Goal: Transaction & Acquisition: Purchase product/service

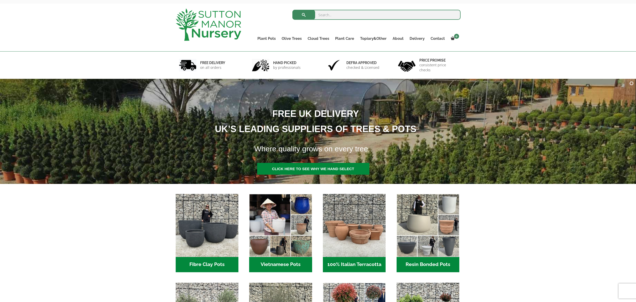
scroll to position [23, 0]
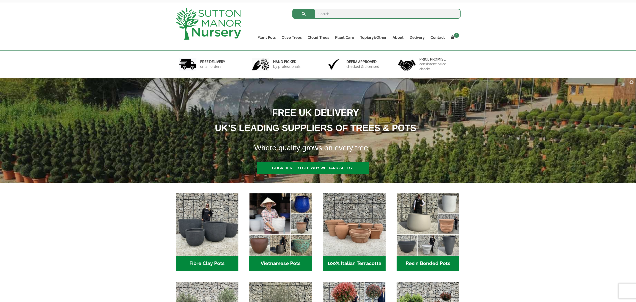
click at [322, 14] on input "search" at bounding box center [377, 14] width 168 height 10
type input "olive trees"
click at [293, 9] on button "submit" at bounding box center [304, 14] width 23 height 10
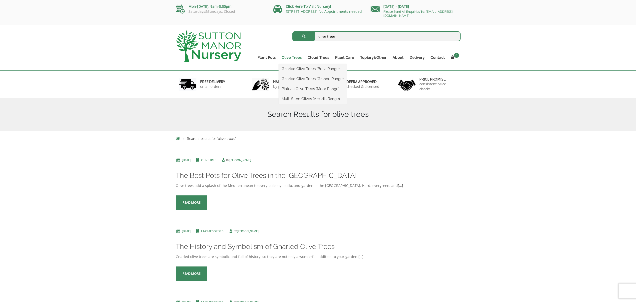
click at [289, 57] on link "Olive Trees" at bounding box center [292, 57] width 26 height 7
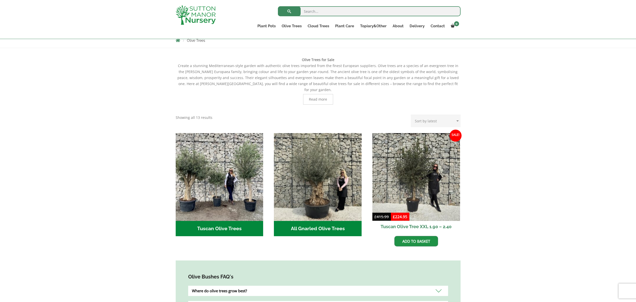
scroll to position [88, 0]
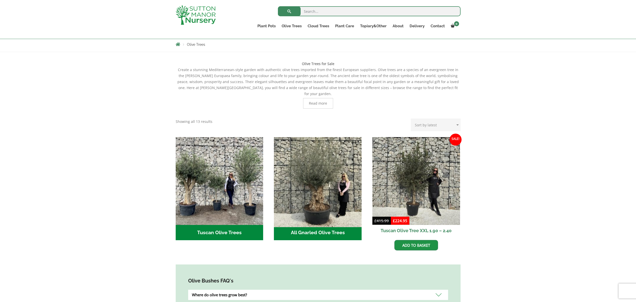
click at [325, 183] on img "Visit product category All Gnarled Olive Trees" at bounding box center [318, 181] width 92 height 92
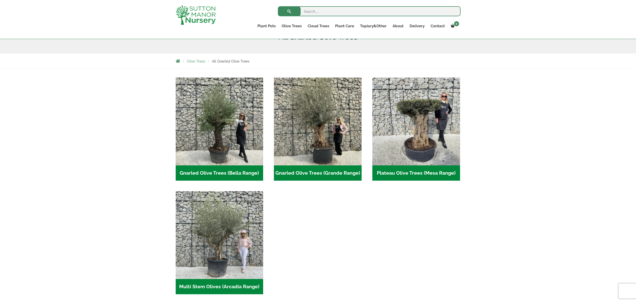
scroll to position [72, 0]
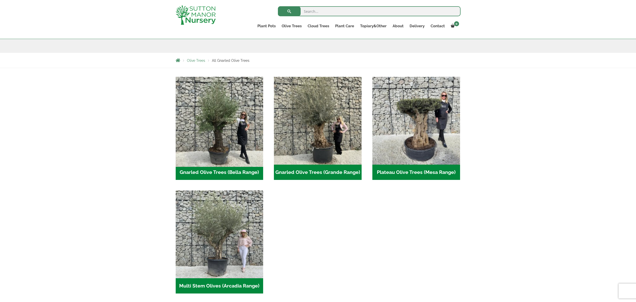
click at [246, 105] on img "Visit product category Gnarled Olive Trees (Bella Range)" at bounding box center [220, 121] width 92 height 92
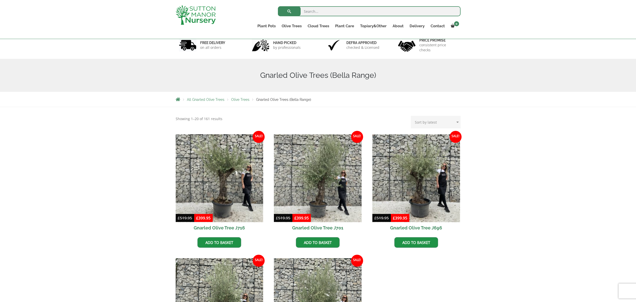
scroll to position [33, 0]
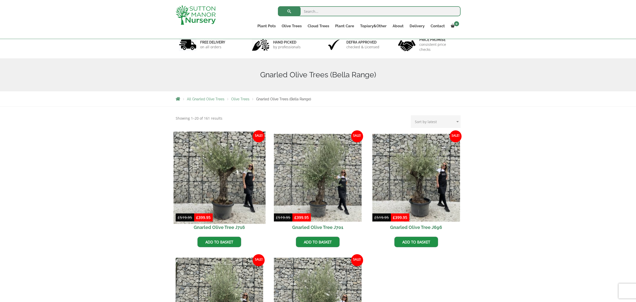
click at [224, 161] on img at bounding box center [220, 178] width 92 height 92
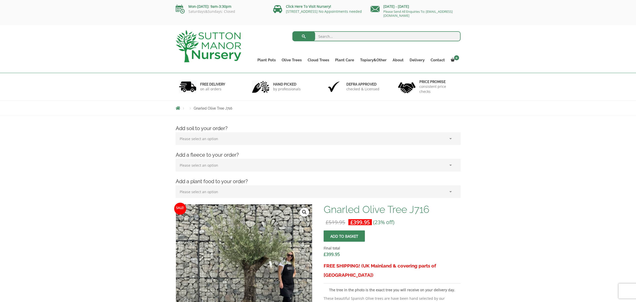
click at [450, 139] on select "Please select an option (x1) 75L Bag (£34.99) (x2) 75L Bag (£69.98) (x3) 75L Ba…" at bounding box center [318, 138] width 285 height 13
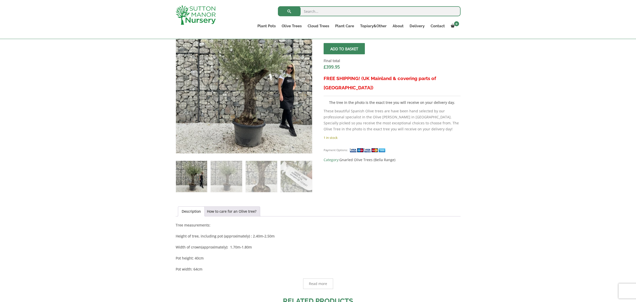
scroll to position [179, 0]
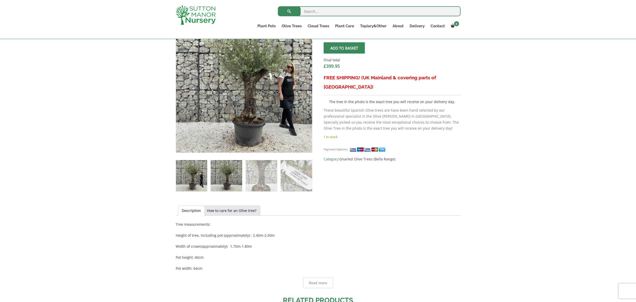
click at [228, 175] on img at bounding box center [226, 175] width 31 height 31
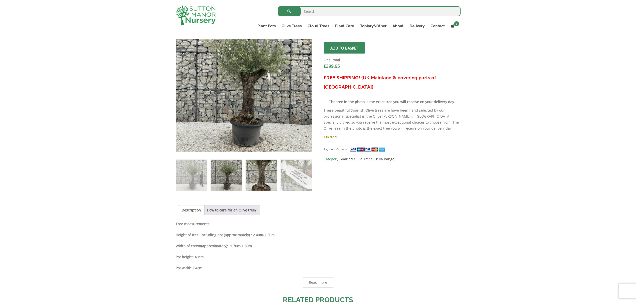
click at [261, 173] on img at bounding box center [261, 175] width 31 height 31
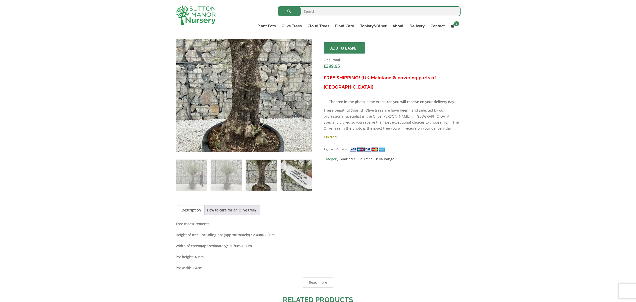
click at [295, 173] on img at bounding box center [296, 175] width 31 height 31
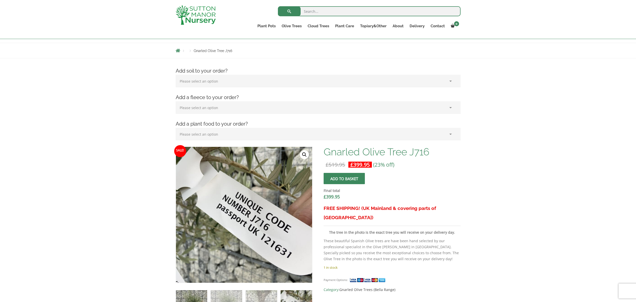
scroll to position [47, 0]
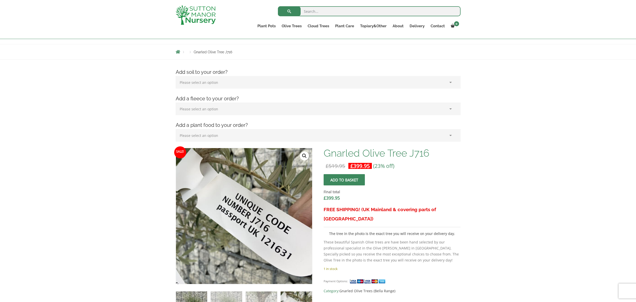
click at [199, 292] on img at bounding box center [191, 306] width 31 height 31
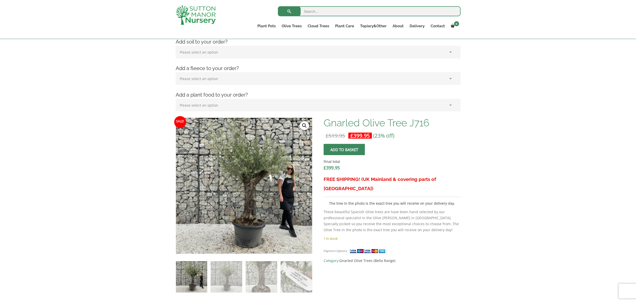
scroll to position [80, 0]
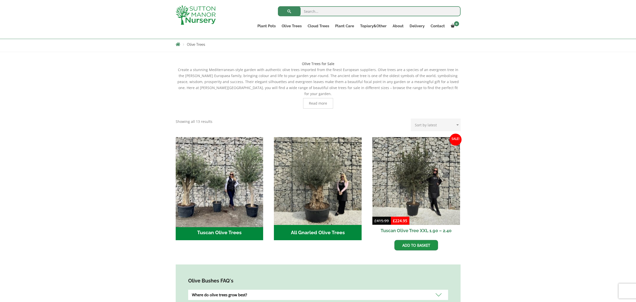
click at [221, 180] on img "Visit product category Tuscan Olive Trees" at bounding box center [220, 181] width 92 height 92
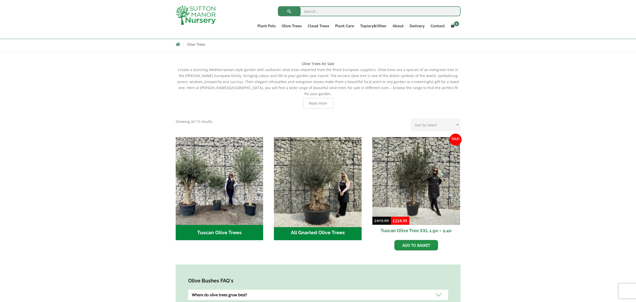
click at [329, 170] on img "Visit product category All Gnarled Olive Trees" at bounding box center [318, 181] width 92 height 92
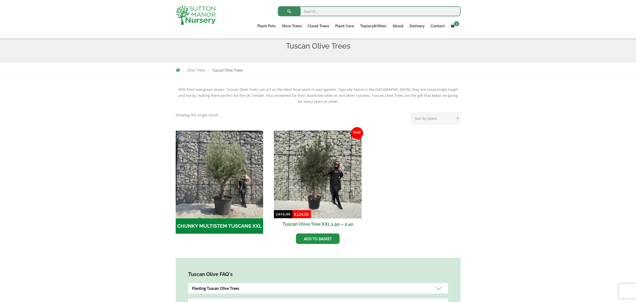
scroll to position [64, 0]
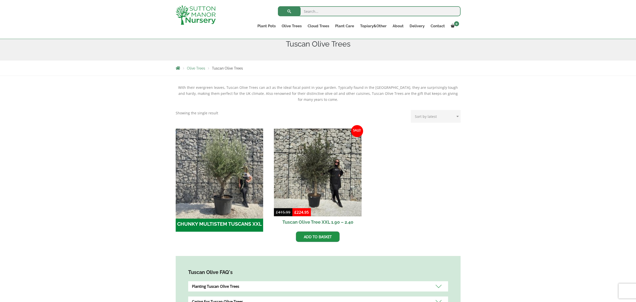
click at [223, 163] on img "Visit product category CHUNKY MULTISTEM TUSCANS XXL" at bounding box center [220, 172] width 92 height 92
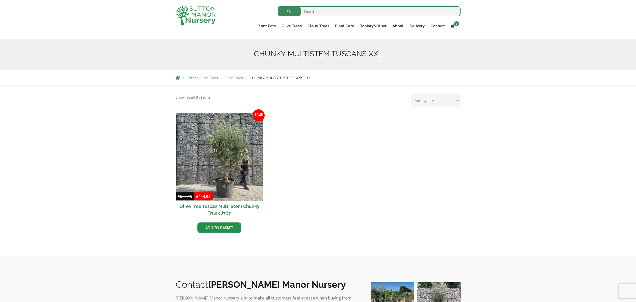
scroll to position [53, 0]
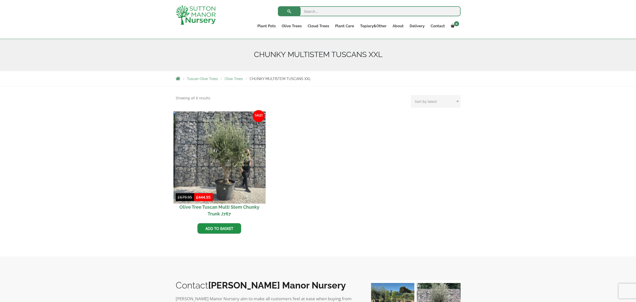
click at [227, 144] on img at bounding box center [220, 157] width 92 height 92
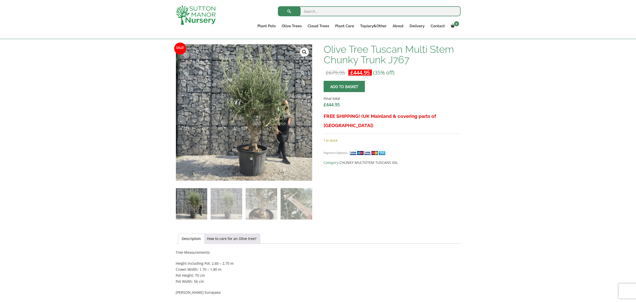
scroll to position [151, 0]
click at [227, 201] on img at bounding box center [226, 203] width 31 height 31
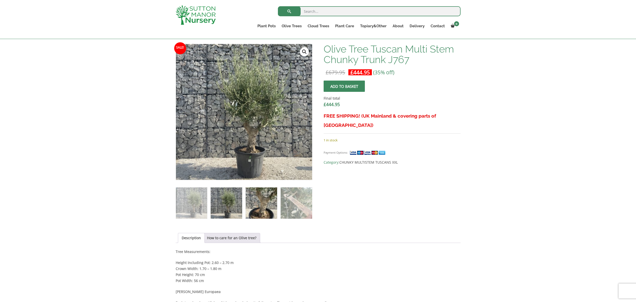
click at [265, 203] on img at bounding box center [261, 202] width 31 height 31
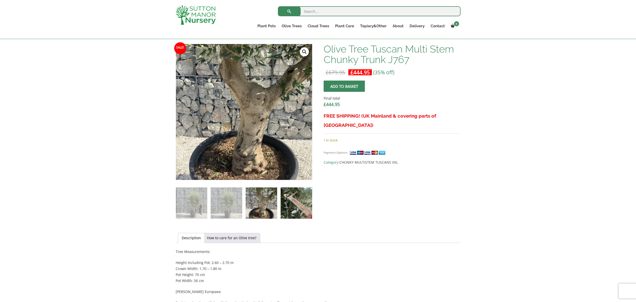
click at [301, 205] on img at bounding box center [296, 202] width 31 height 31
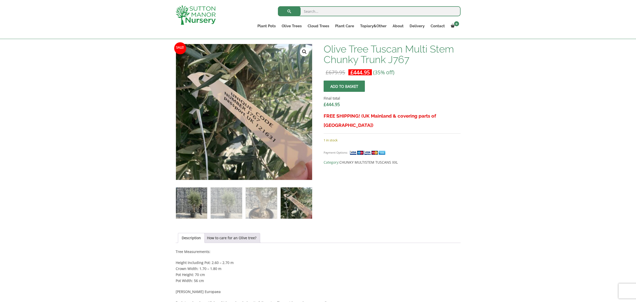
click at [194, 203] on img at bounding box center [191, 202] width 31 height 31
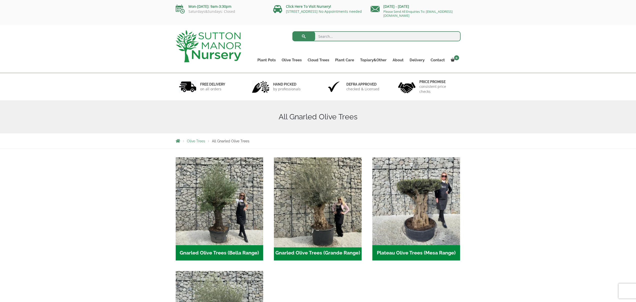
click at [311, 206] on img "Visit product category Gnarled Olive Trees (Grande Range)" at bounding box center [318, 201] width 92 height 92
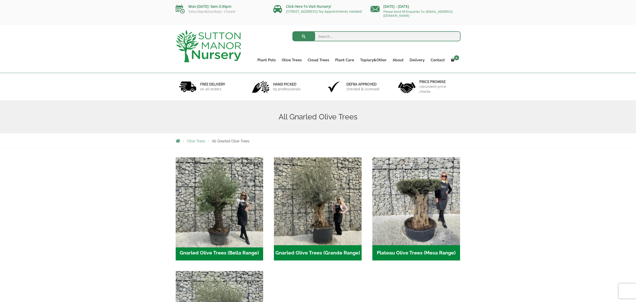
click at [224, 197] on img "Visit product category Gnarled Olive Trees (Bella Range)" at bounding box center [220, 201] width 92 height 92
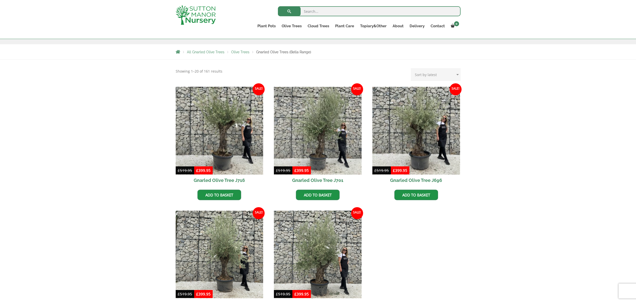
scroll to position [80, 0]
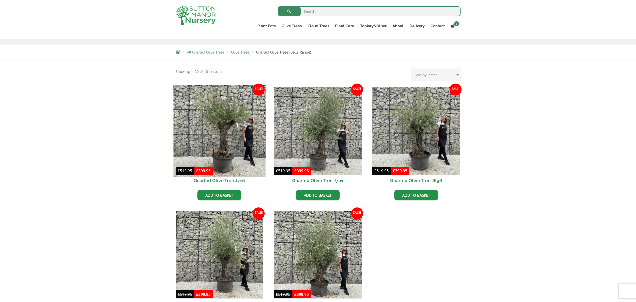
click at [223, 120] on img at bounding box center [220, 131] width 92 height 92
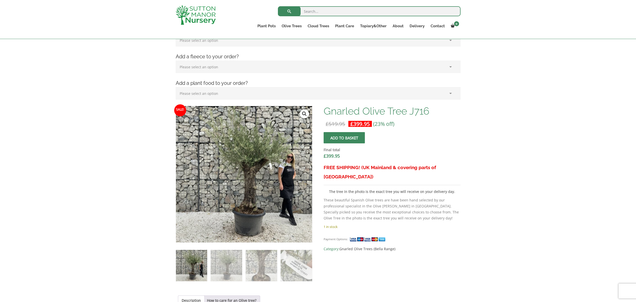
scroll to position [92, 0]
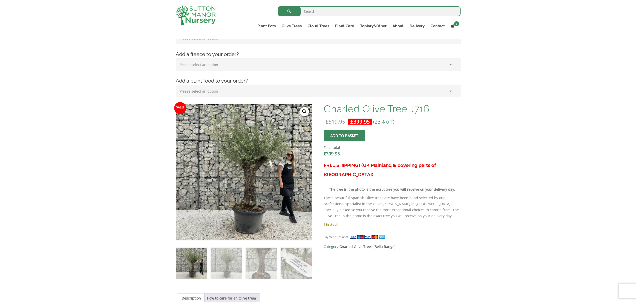
click at [343, 136] on button "Add to basket" at bounding box center [344, 135] width 41 height 11
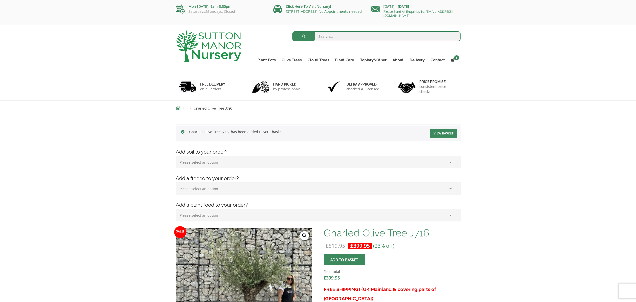
click at [451, 161] on select "Please select an option (x1) 75L Bag (£34.99) (x2) 75L Bag (£69.98) (x3) 75L Ba…" at bounding box center [318, 162] width 285 height 13
select select "(x3) 75L Bag_2"
click at [176, 156] on select "Please select an option (x1) 75L Bag (£34.99) (x2) 75L Bag (£69.98) (x3) 75L Ba…" at bounding box center [318, 162] width 285 height 13
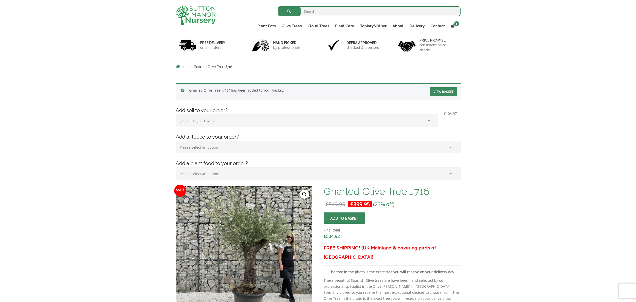
scroll to position [34, 0]
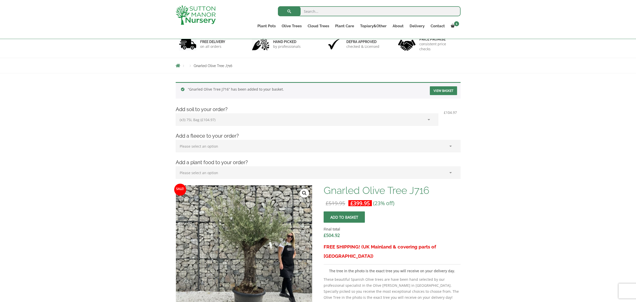
click at [442, 90] on link "View basket" at bounding box center [443, 90] width 27 height 9
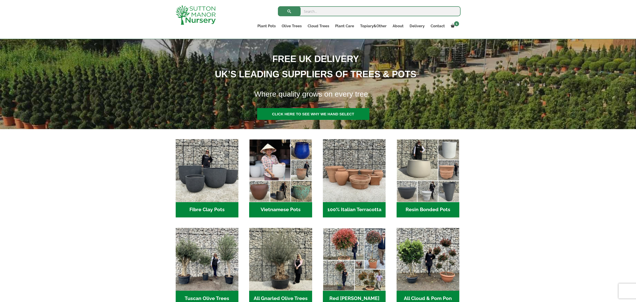
scroll to position [68, 0]
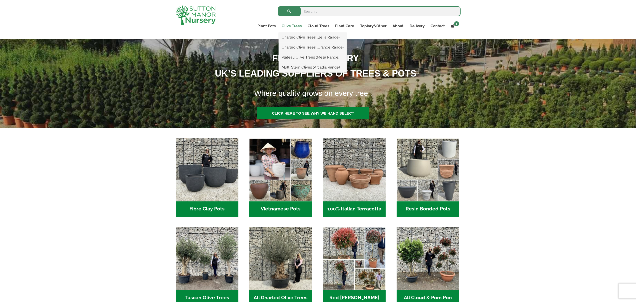
click at [290, 24] on link "Olive Trees" at bounding box center [292, 26] width 26 height 7
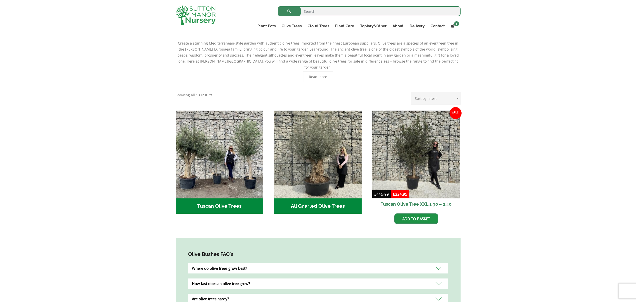
scroll to position [115, 0]
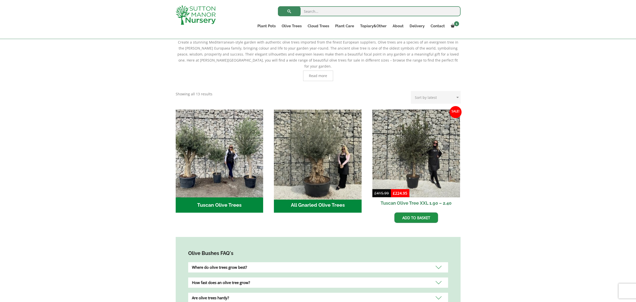
click at [315, 165] on img "Visit product category All Gnarled Olive Trees" at bounding box center [318, 153] width 92 height 92
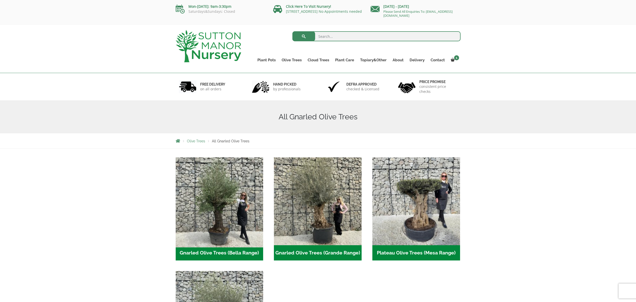
click at [213, 191] on img "Visit product category Gnarled Olive Trees (Bella Range)" at bounding box center [220, 201] width 92 height 92
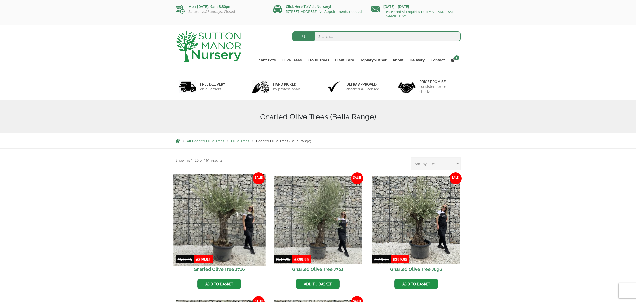
click at [229, 199] on img at bounding box center [220, 220] width 92 height 92
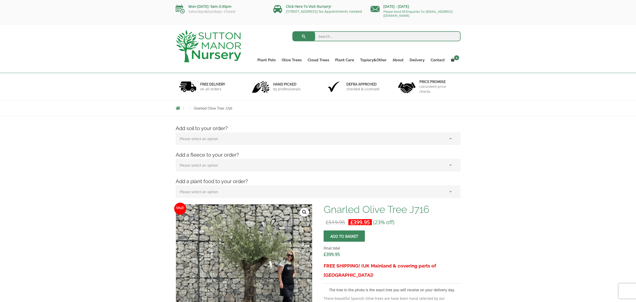
click at [451, 139] on select "Please select an option (x1) 75L Bag (£34.99) (x2) 75L Bag (£69.98) (x3) 75L Ba…" at bounding box center [318, 138] width 285 height 13
select select "(x3) 75L Bag_2"
click at [176, 132] on select "Please select an option (x1) 75L Bag (£34.99) (x2) 75L Bag (£69.98) (x3) 75L Ba…" at bounding box center [318, 138] width 285 height 13
click at [346, 236] on button "Add to basket" at bounding box center [344, 235] width 41 height 11
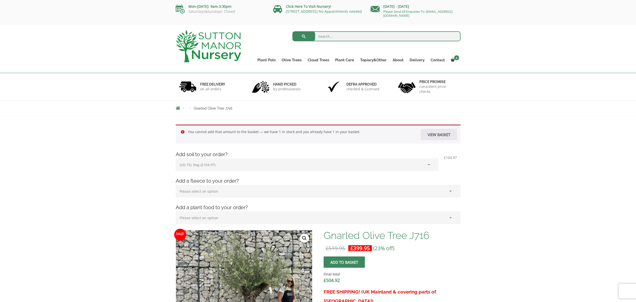
click at [430, 164] on select "Please select an option (x1) 75L Bag (£34.99) (x2) 75L Bag (£69.98) (x3) 75L Ba…" at bounding box center [307, 164] width 263 height 13
select select "(x1) 75L Bag_0"
click at [176, 158] on select "Please select an option (x1) 75L Bag (£34.99) (x2) 75L Bag (£69.98) (x3) 75L Ba…" at bounding box center [307, 164] width 263 height 13
click at [435, 137] on link "View basket" at bounding box center [439, 134] width 36 height 11
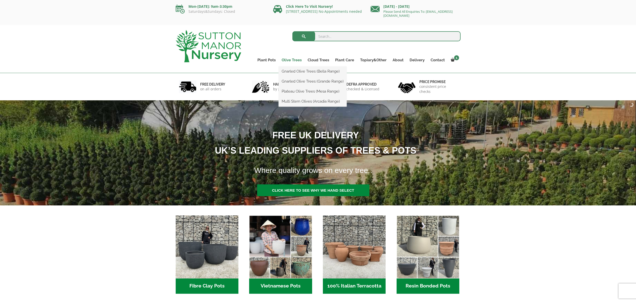
click at [292, 58] on link "Olive Trees" at bounding box center [292, 60] width 26 height 7
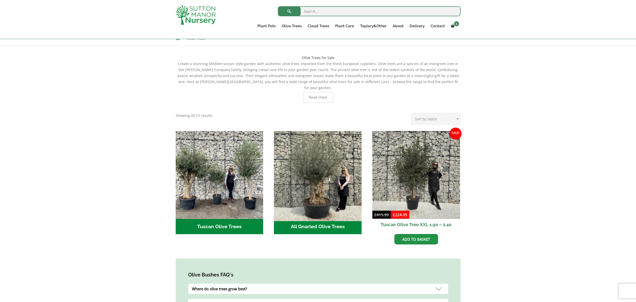
scroll to position [95, 0]
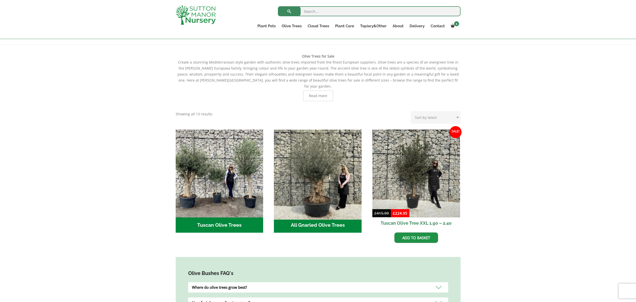
click at [326, 176] on img "Visit product category All Gnarled Olive Trees" at bounding box center [318, 173] width 92 height 92
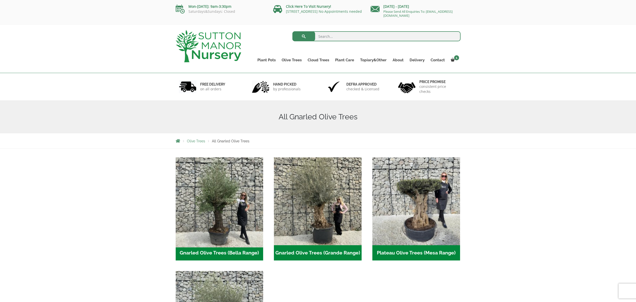
click at [238, 195] on img "Visit product category Gnarled Olive Trees (Bella Range)" at bounding box center [220, 201] width 92 height 92
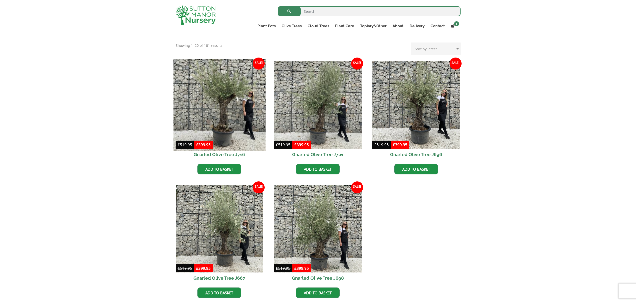
scroll to position [105, 0]
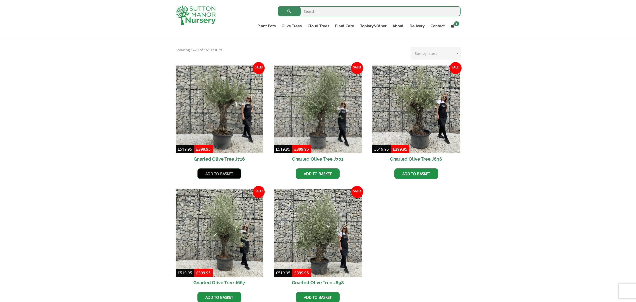
click at [227, 170] on link "Add to basket" at bounding box center [220, 173] width 44 height 11
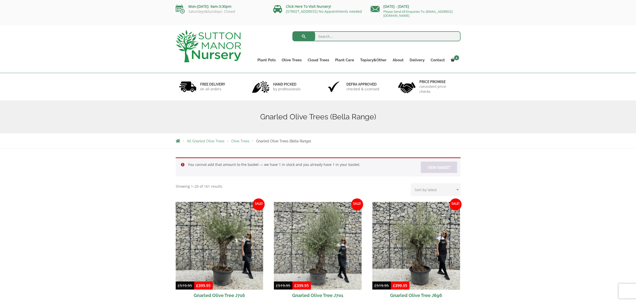
click at [438, 166] on link "View basket" at bounding box center [439, 167] width 36 height 11
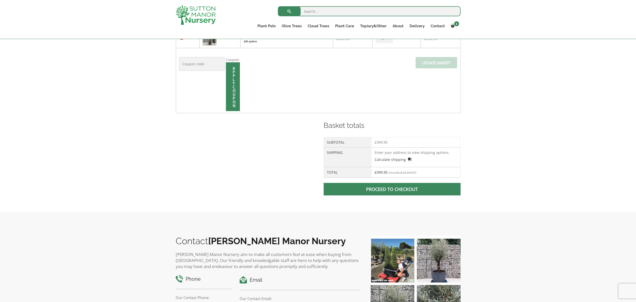
scroll to position [130, 0]
click at [392, 189] on link "Proceed to checkout" at bounding box center [392, 189] width 137 height 13
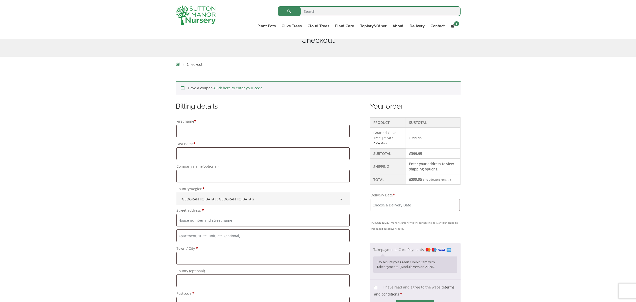
scroll to position [69, 0]
click at [187, 130] on input "First name *" at bounding box center [264, 130] width 174 height 13
type input "Mandy"
type input "Rose"
type input "The Grove, [GEOGRAPHIC_DATA]"
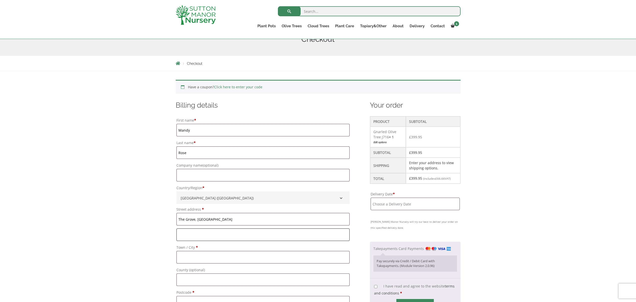
type input "[GEOGRAPHIC_DATA]"
type input "[PERSON_NAME][GEOGRAPHIC_DATA]"
type input "[GEOGRAPHIC_DATA]"
type input "DL12 9DD"
type input "07850956082"
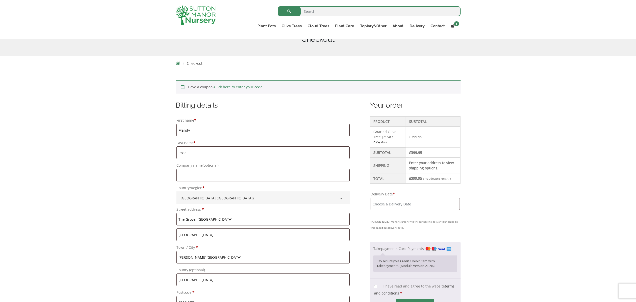
type input "[EMAIL_ADDRESS][DOMAIN_NAME]"
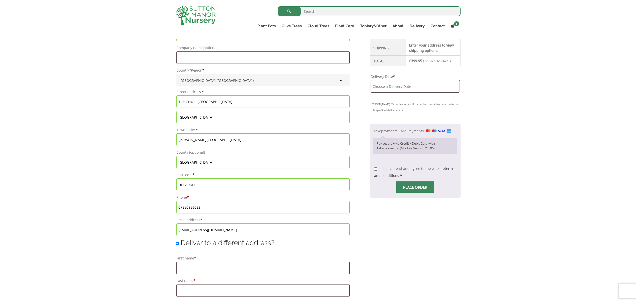
scroll to position [187, 0]
click at [177, 242] on input "Deliver to a different address?" at bounding box center [177, 242] width 3 height 3
checkbox input "false"
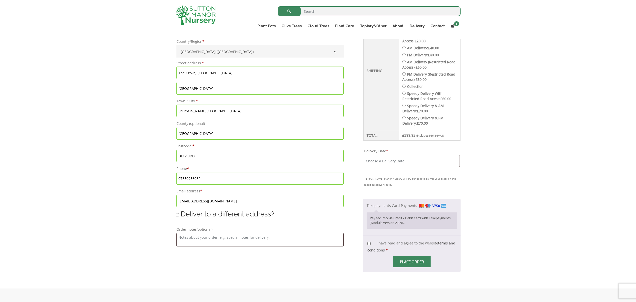
scroll to position [216, 0]
click at [411, 158] on input "Delivery Date *" at bounding box center [412, 159] width 96 height 13
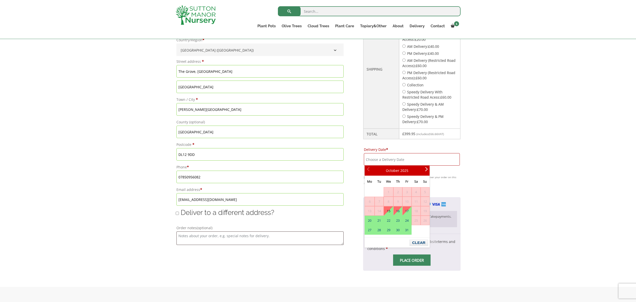
click at [390, 211] on link "15" at bounding box center [388, 210] width 9 height 9
type input "[DATE]"
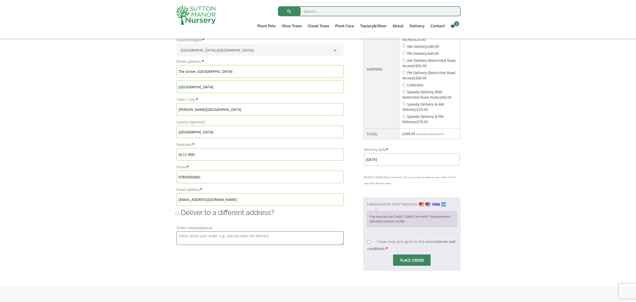
click at [370, 242] on input "I have read and agree to the website terms and conditions *" at bounding box center [369, 241] width 3 height 3
checkbox input "true"
click at [412, 260] on span "Checkout" at bounding box center [412, 260] width 0 height 0
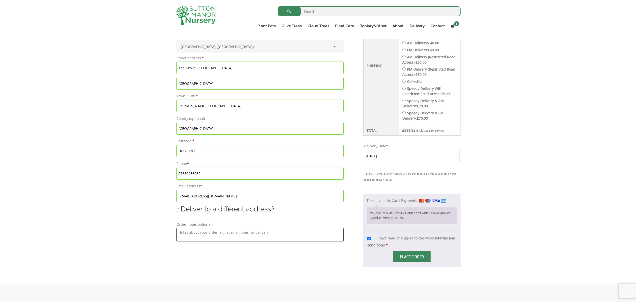
scroll to position [221, 0]
click at [412, 256] on span "Checkout" at bounding box center [412, 256] width 0 height 0
click at [411, 257] on input "Place order" at bounding box center [412, 255] width 38 height 11
